Goal: Information Seeking & Learning: Find specific fact

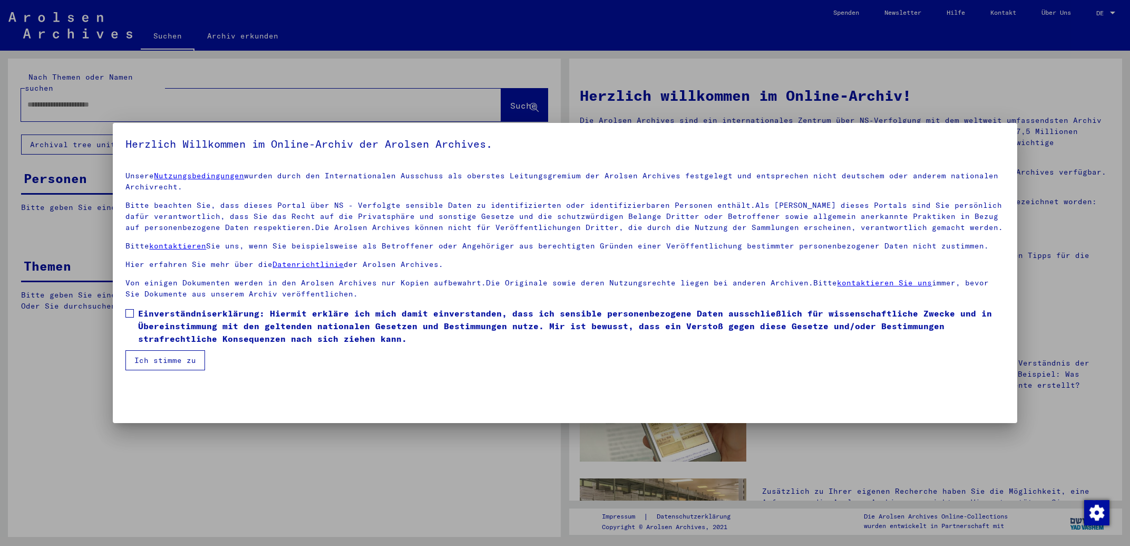
click at [159, 326] on span "Einverständniserklärung: Hiermit erkläre ich mich damit einverstanden, dass ich…" at bounding box center [571, 326] width 866 height 38
click at [163, 361] on button "Ich stimme zu" at bounding box center [165, 360] width 80 height 20
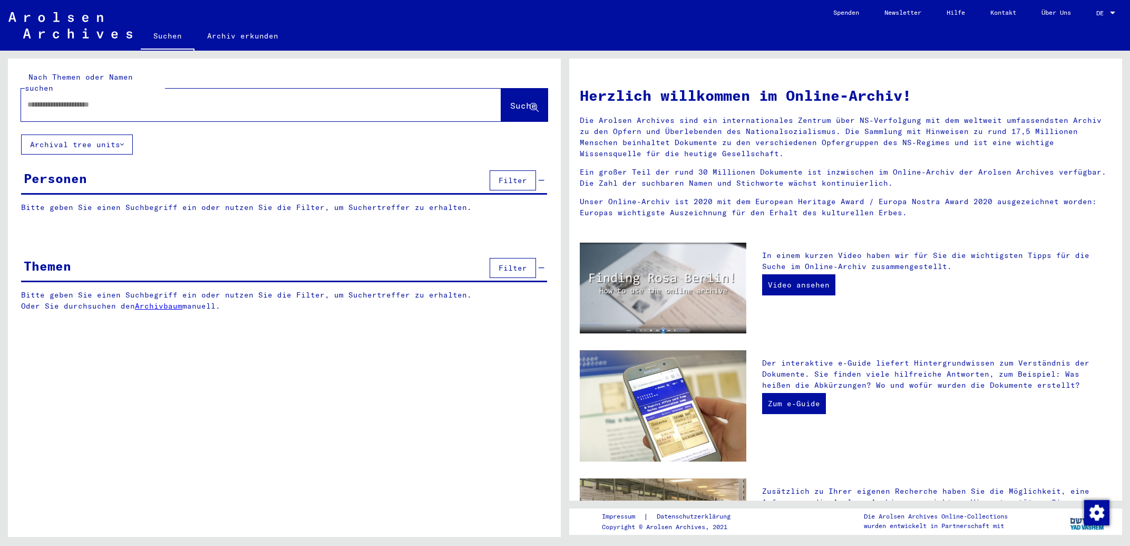
click at [133, 99] on input "text" at bounding box center [248, 104] width 442 height 11
type input "**********"
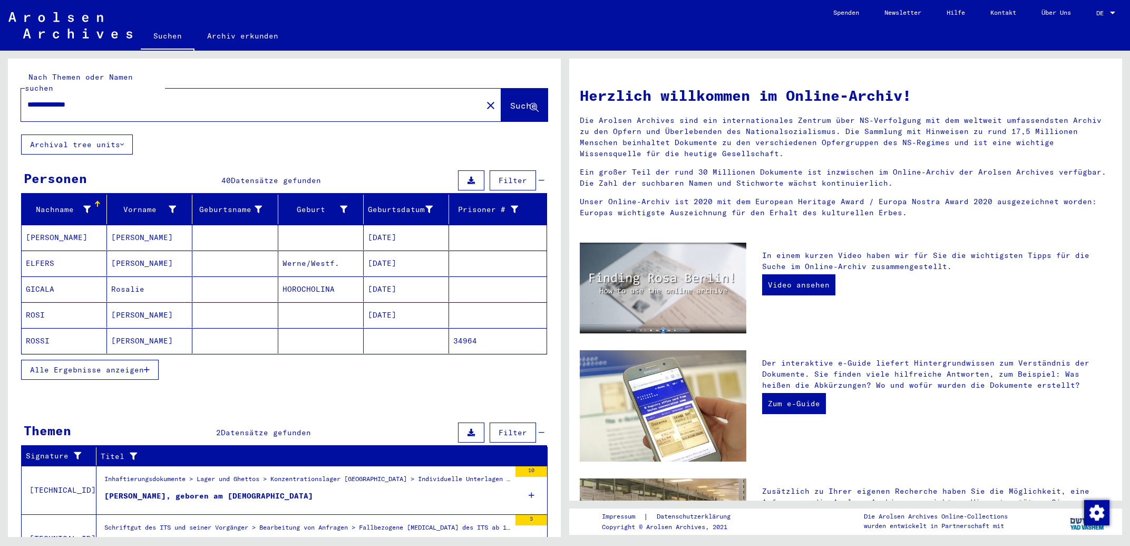
click at [115, 364] on button "Alle Ergebnisse anzeigen" at bounding box center [90, 370] width 138 height 20
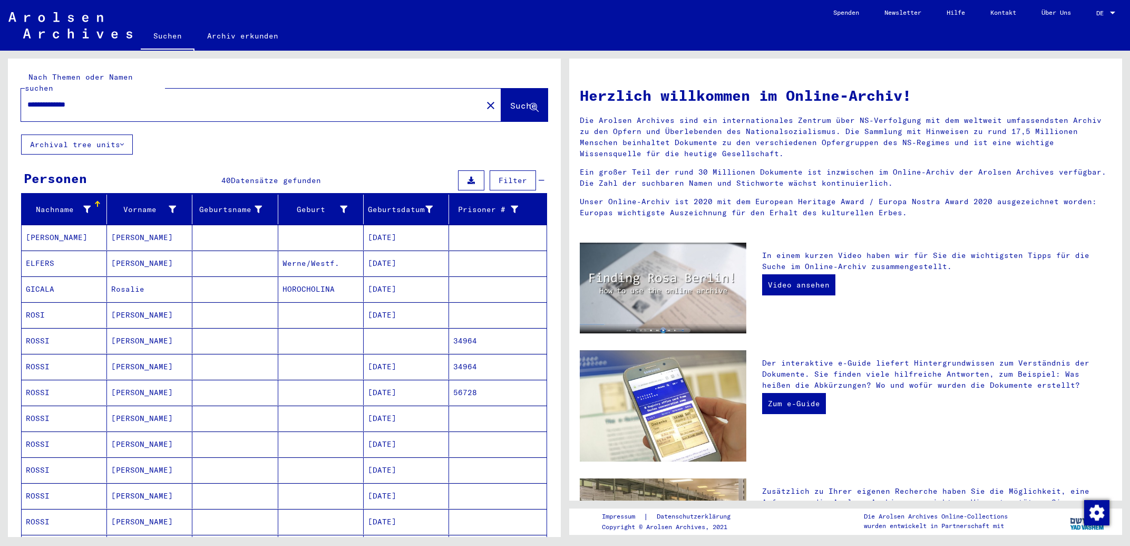
click at [140, 359] on mat-cell "[PERSON_NAME]" at bounding box center [149, 366] width 85 height 25
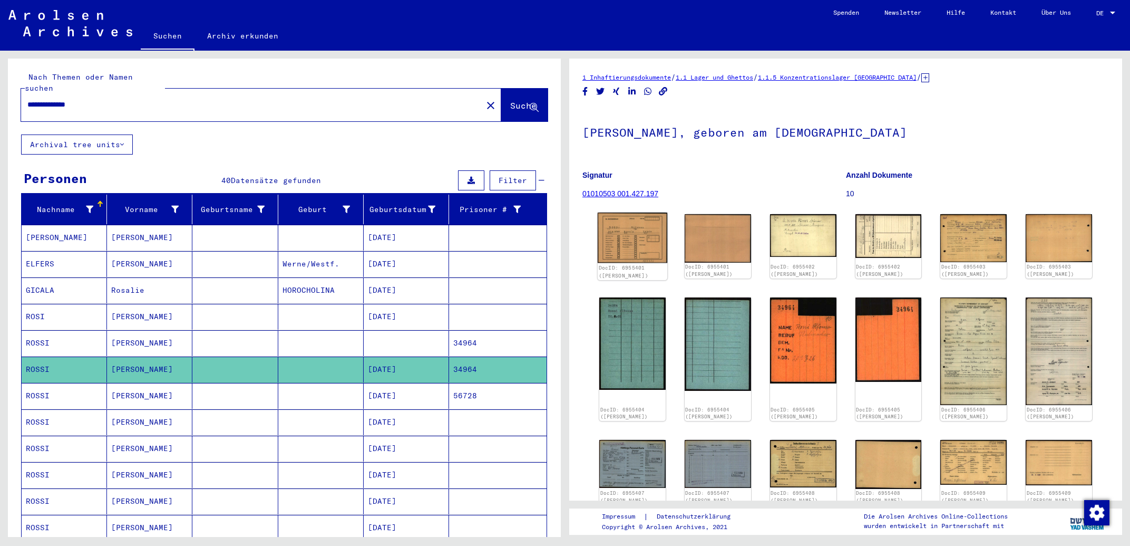
click at [623, 243] on img at bounding box center [633, 237] width 70 height 50
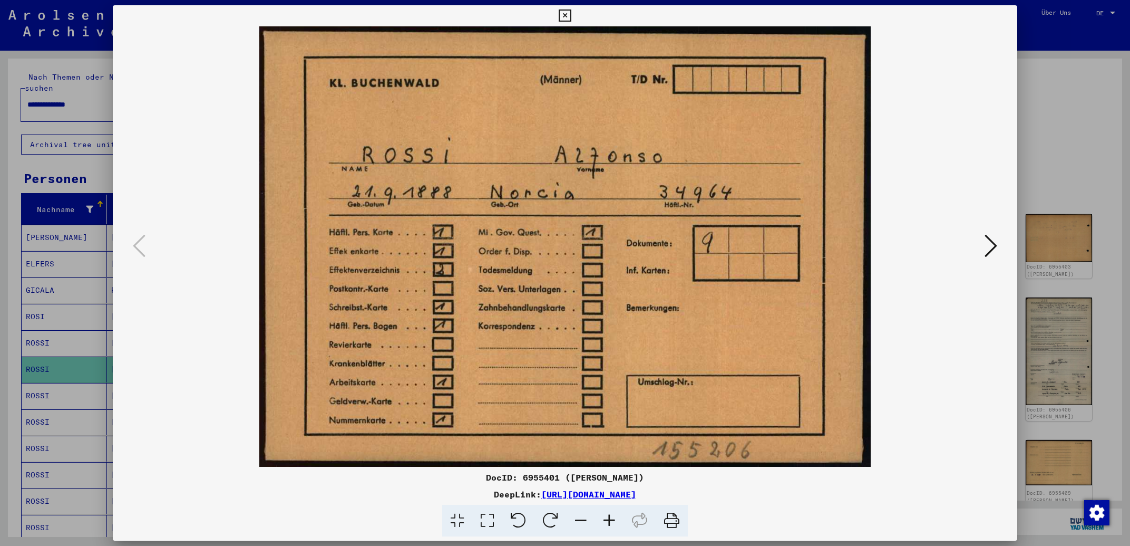
click at [993, 247] on icon at bounding box center [991, 245] width 13 height 25
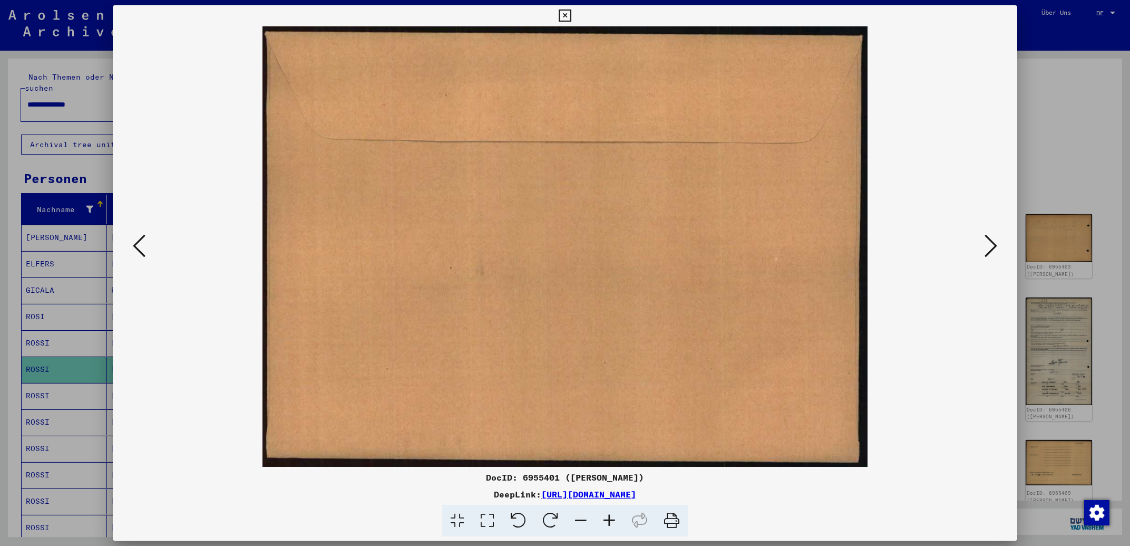
click at [993, 247] on icon at bounding box center [991, 245] width 13 height 25
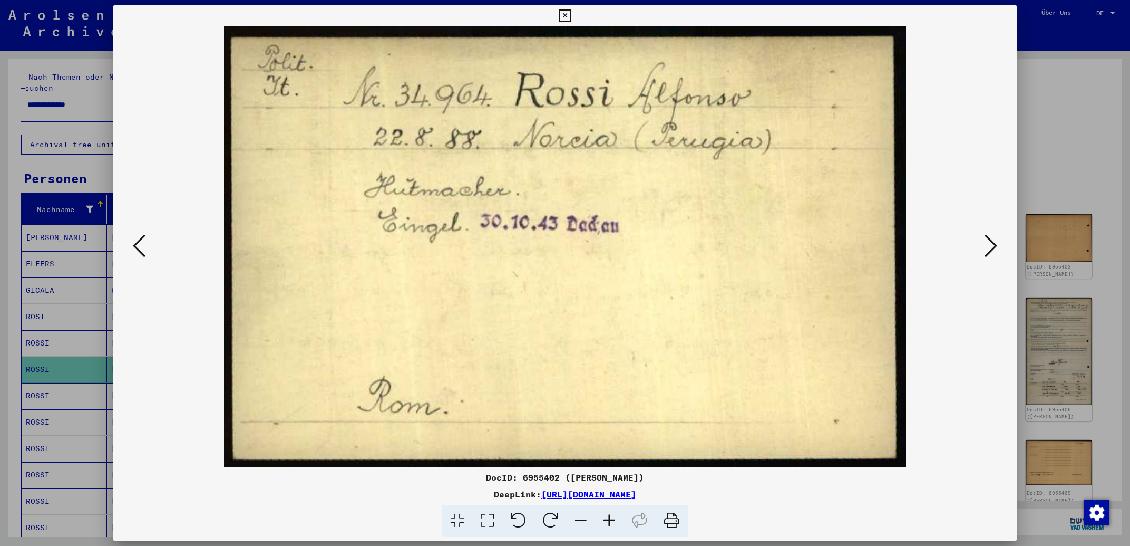
click at [993, 247] on icon at bounding box center [991, 245] width 13 height 25
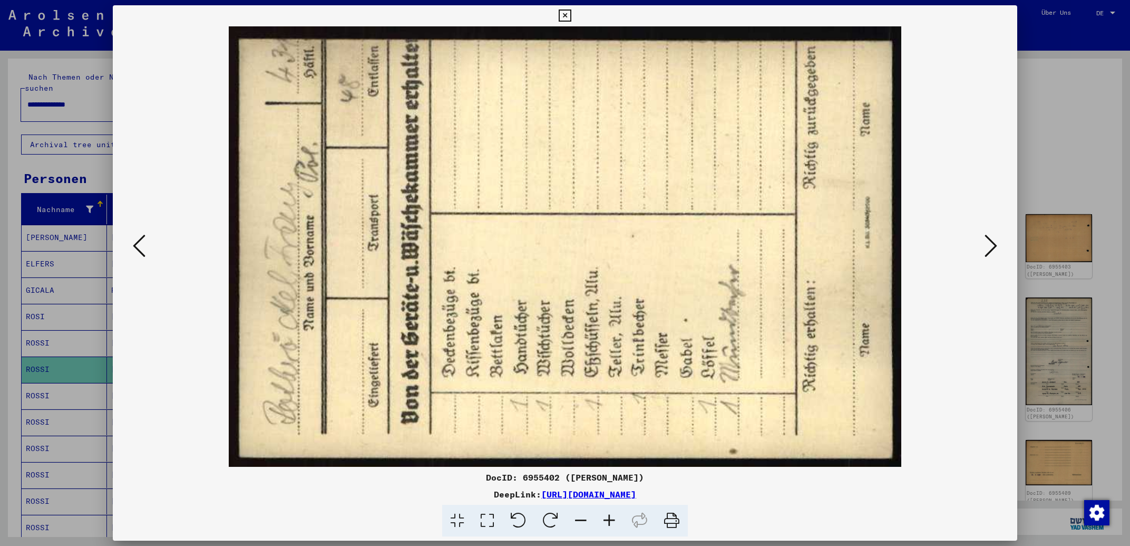
click at [993, 247] on icon at bounding box center [991, 245] width 13 height 25
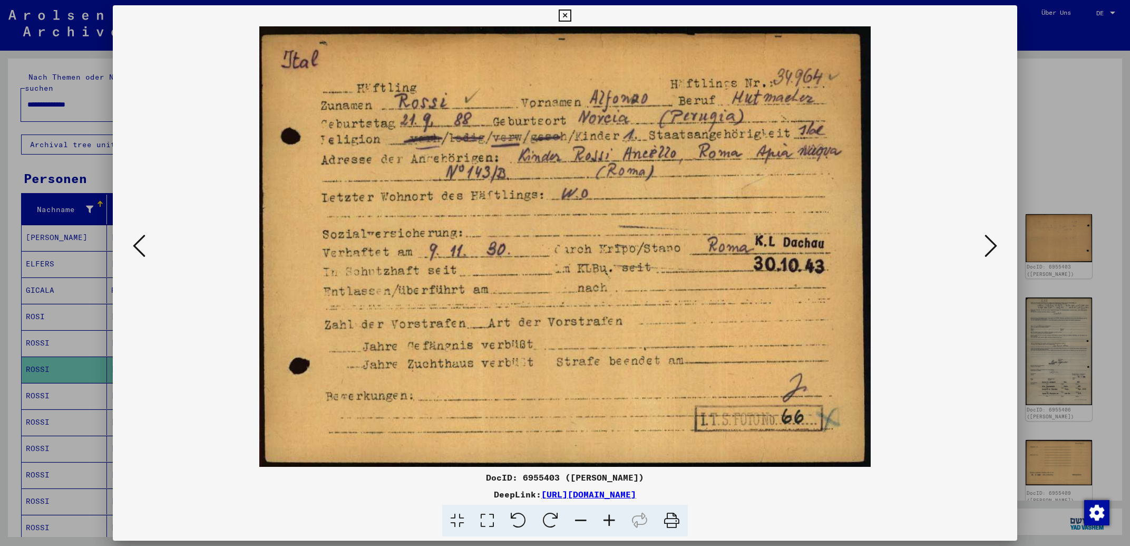
click at [993, 247] on icon at bounding box center [991, 245] width 13 height 25
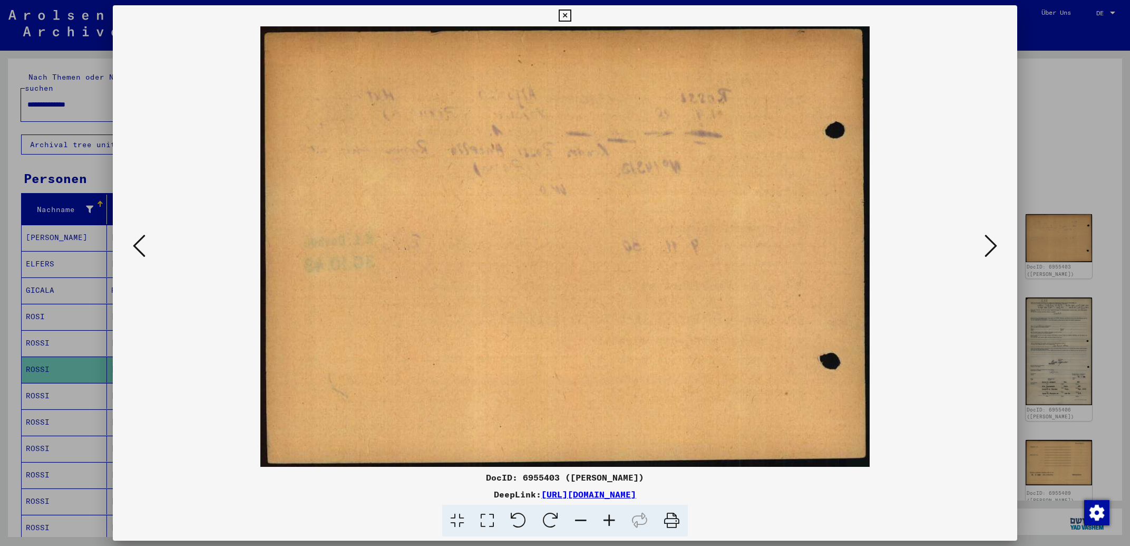
click at [993, 247] on icon at bounding box center [991, 245] width 13 height 25
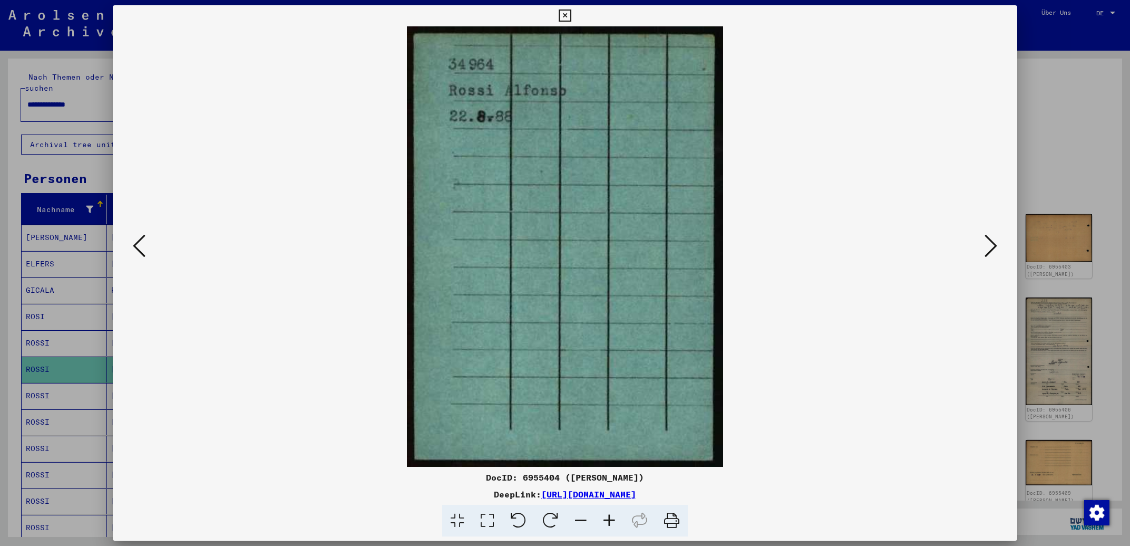
click at [993, 247] on icon at bounding box center [991, 245] width 13 height 25
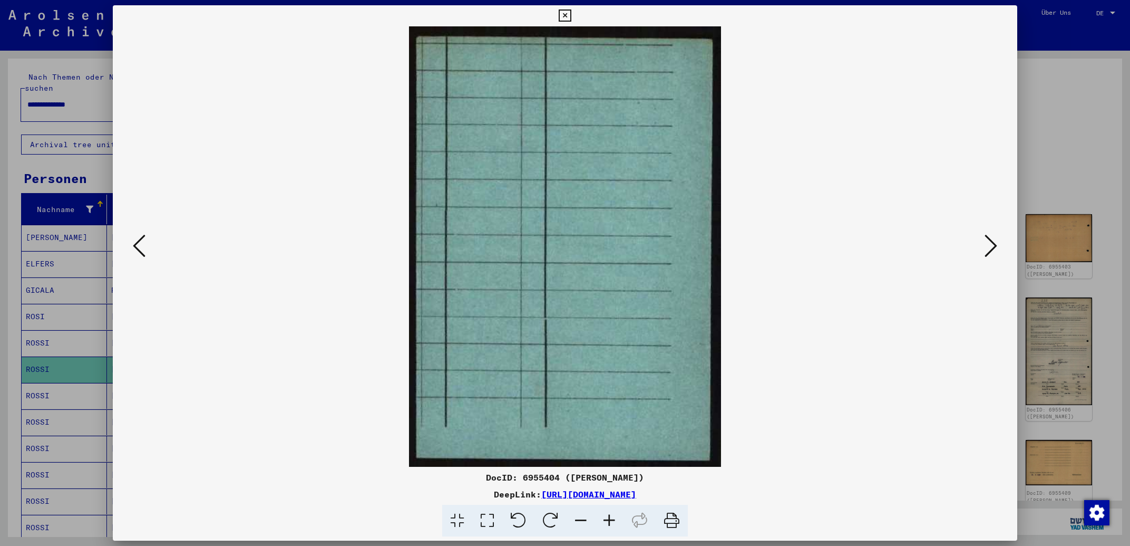
click at [993, 247] on icon at bounding box center [991, 245] width 13 height 25
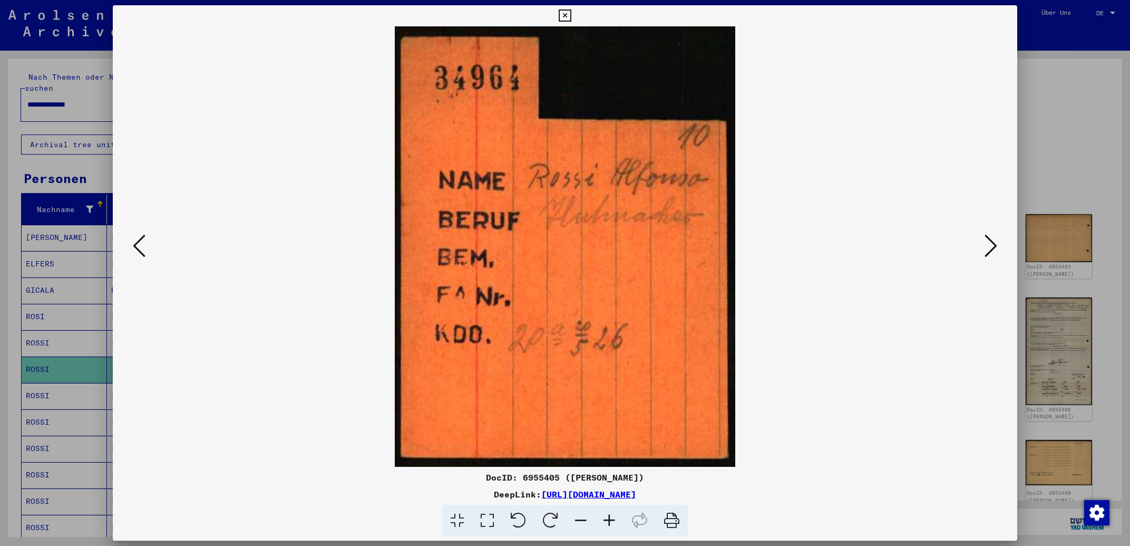
click at [993, 247] on icon at bounding box center [991, 245] width 13 height 25
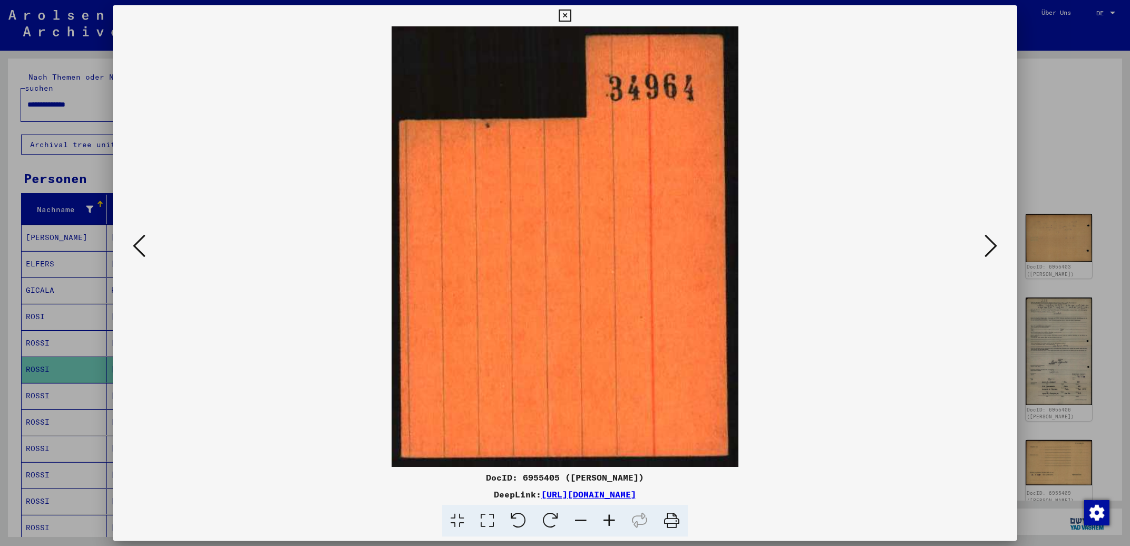
click at [993, 247] on icon at bounding box center [991, 245] width 13 height 25
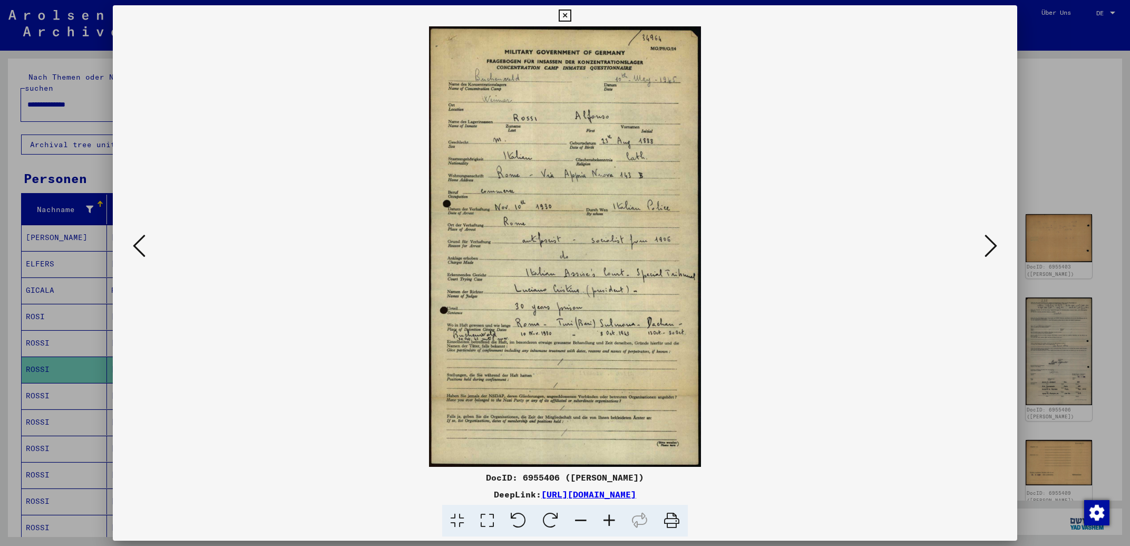
click at [993, 247] on icon at bounding box center [991, 245] width 13 height 25
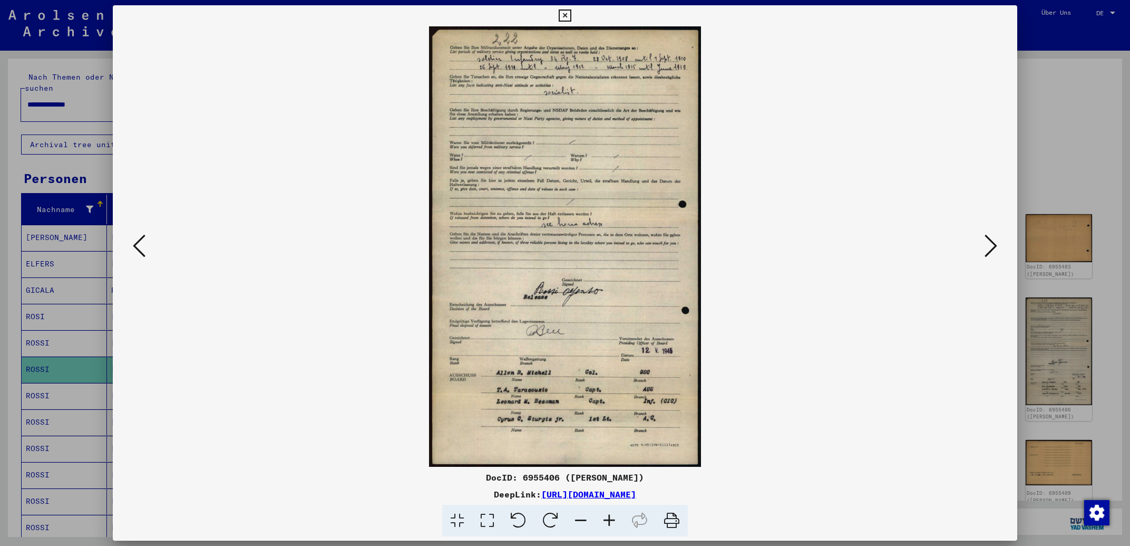
click at [993, 247] on icon at bounding box center [991, 245] width 13 height 25
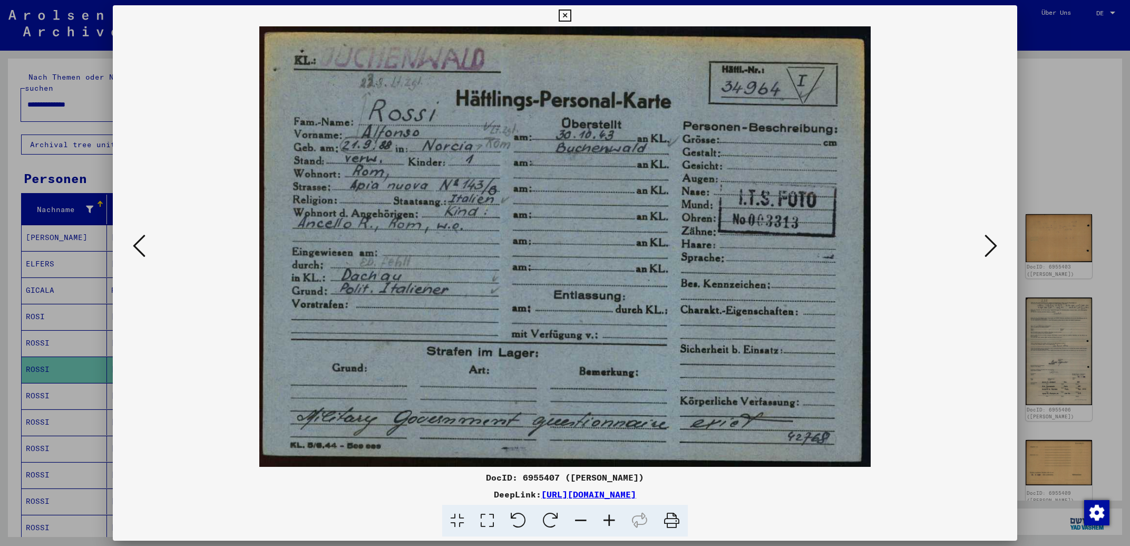
click at [993, 247] on icon at bounding box center [991, 245] width 13 height 25
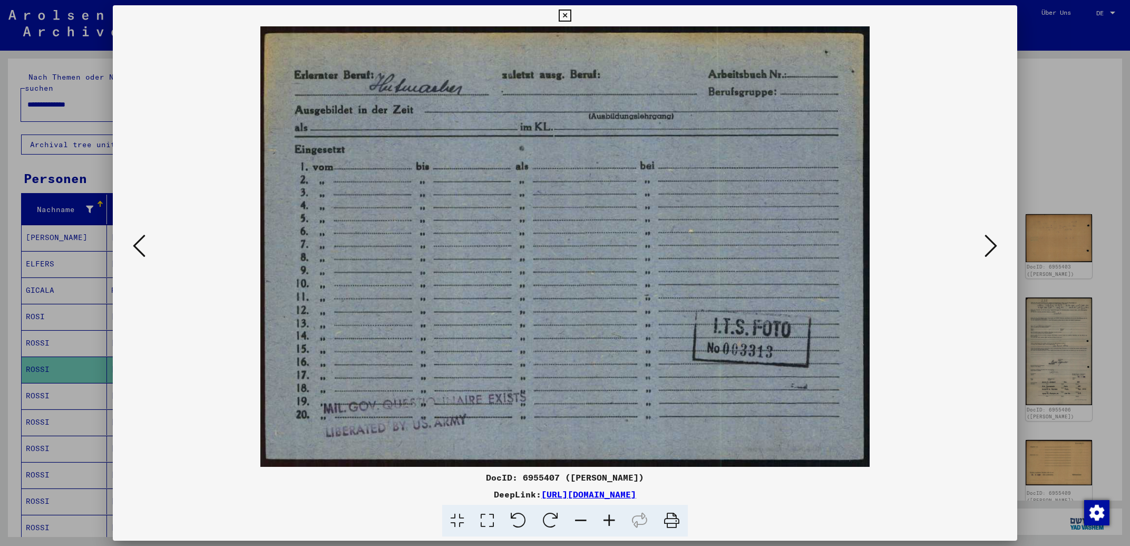
click at [993, 247] on icon at bounding box center [991, 245] width 13 height 25
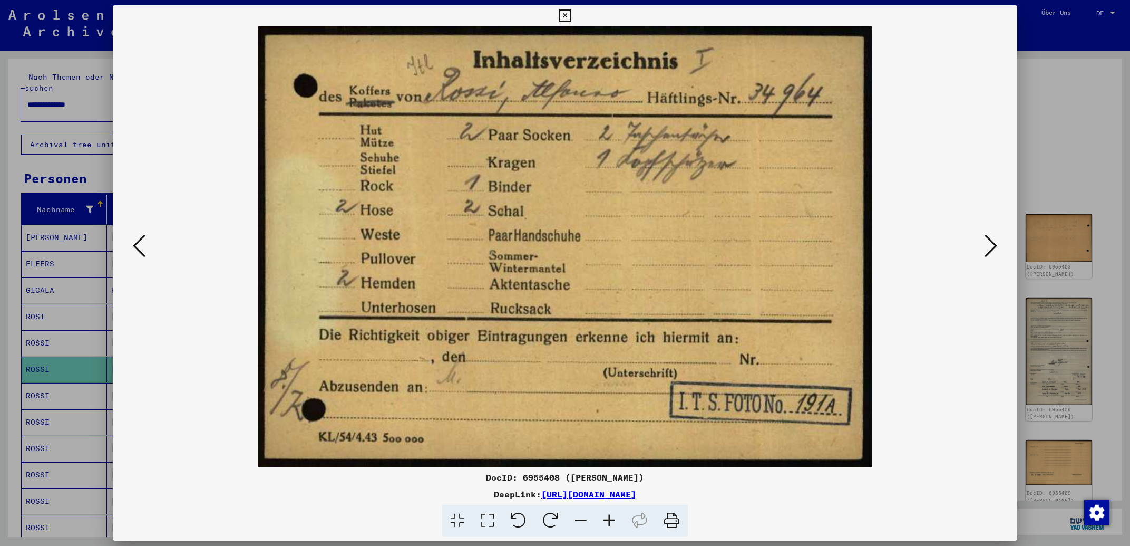
click at [571, 14] on icon at bounding box center [565, 15] width 12 height 13
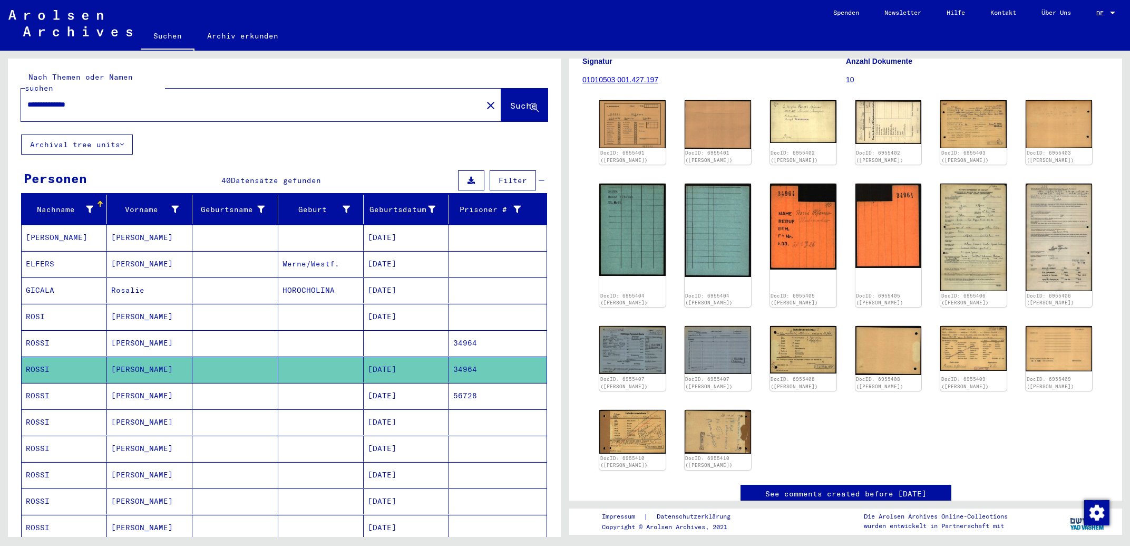
scroll to position [113, 0]
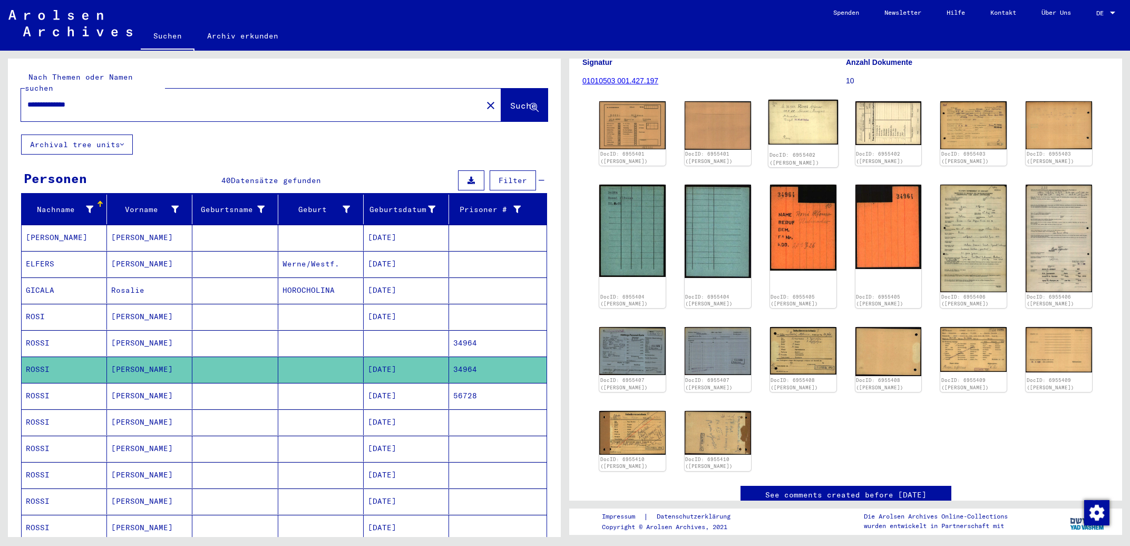
click at [811, 126] on img at bounding box center [804, 122] width 70 height 45
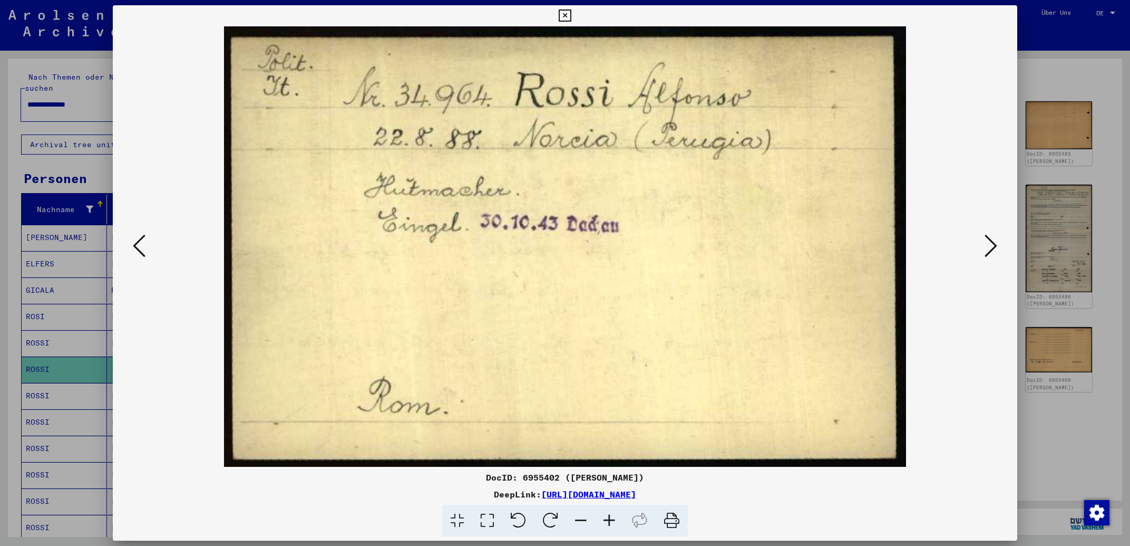
click at [994, 244] on icon at bounding box center [991, 245] width 13 height 25
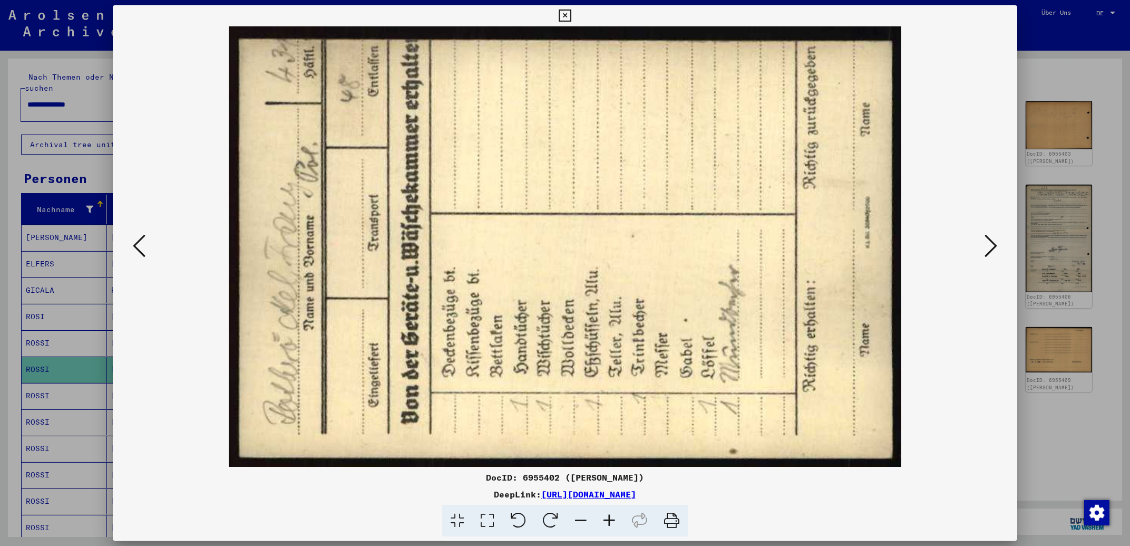
click at [994, 244] on icon at bounding box center [991, 245] width 13 height 25
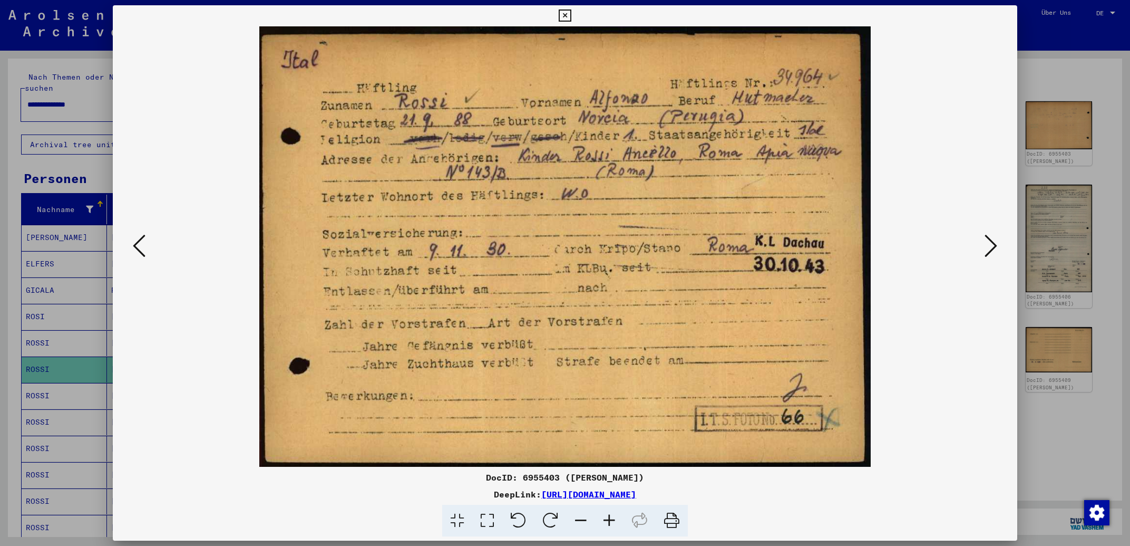
click at [571, 18] on icon at bounding box center [565, 15] width 12 height 13
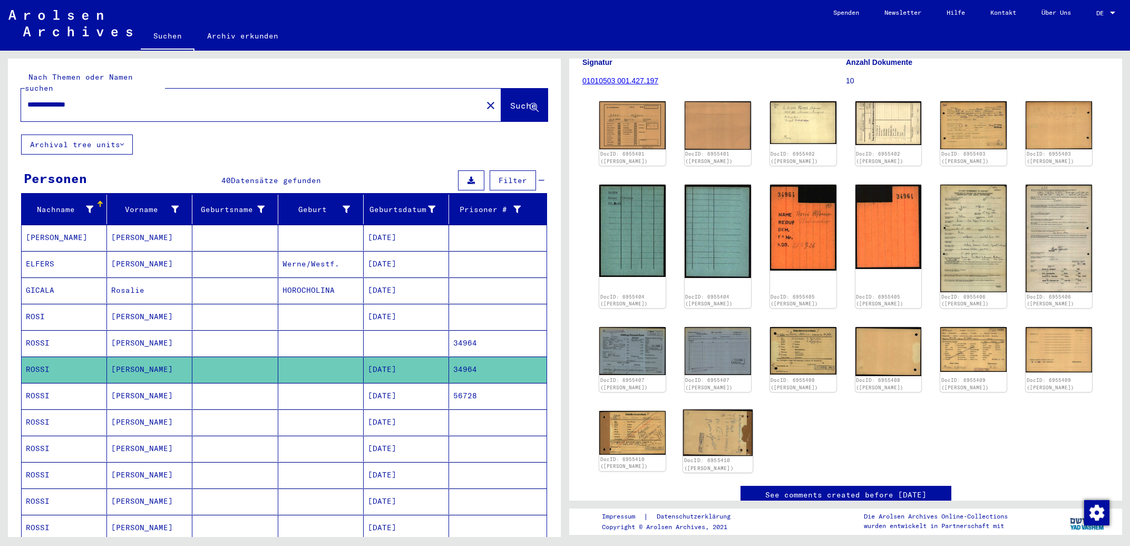
click at [733, 418] on img at bounding box center [718, 432] width 70 height 46
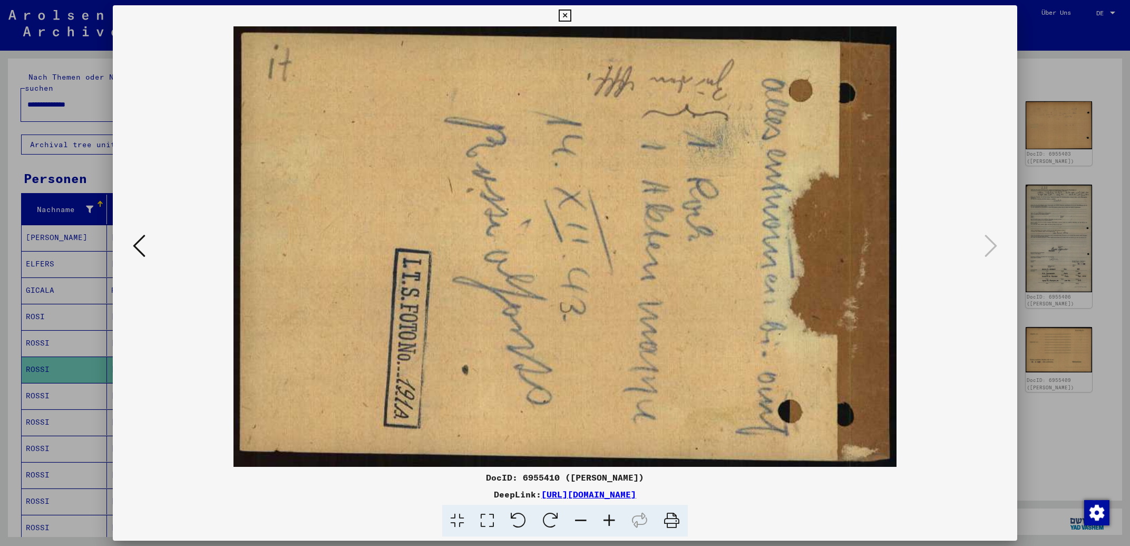
click at [571, 19] on icon at bounding box center [565, 15] width 12 height 13
